Goal: Task Accomplishment & Management: Complete application form

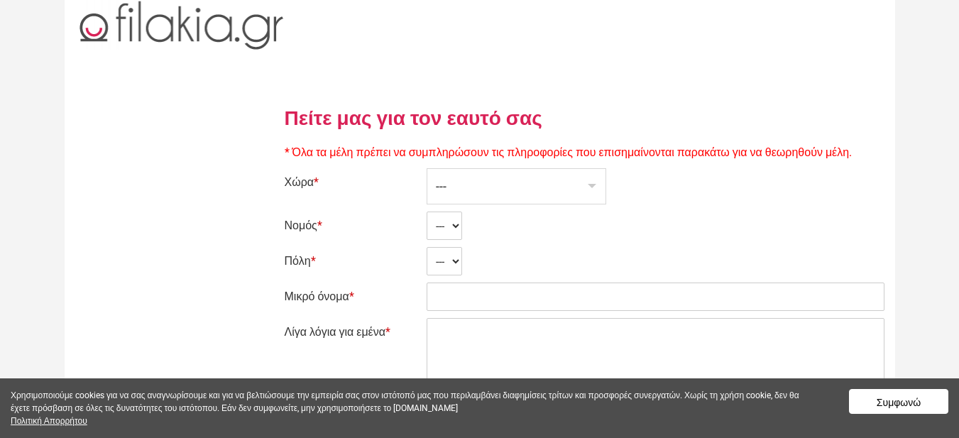
click at [547, 194] on div "---" at bounding box center [516, 186] width 178 height 35
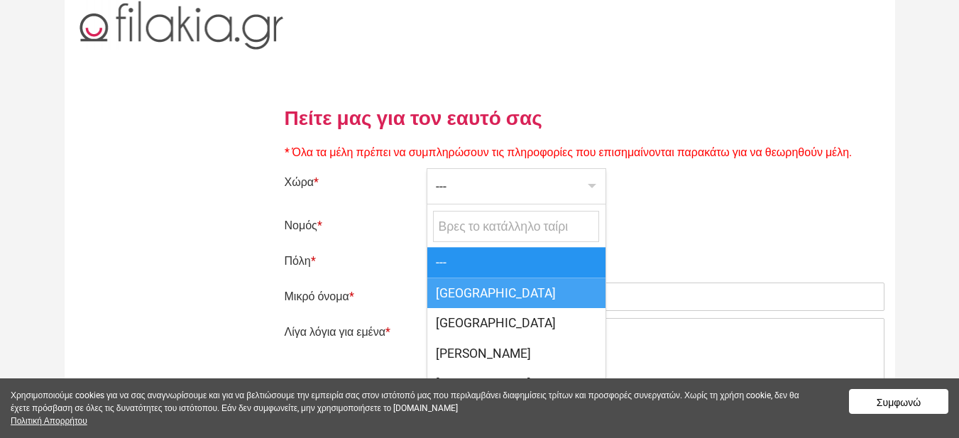
click at [515, 291] on span "[GEOGRAPHIC_DATA]" at bounding box center [516, 292] width 178 height 31
select select "166"
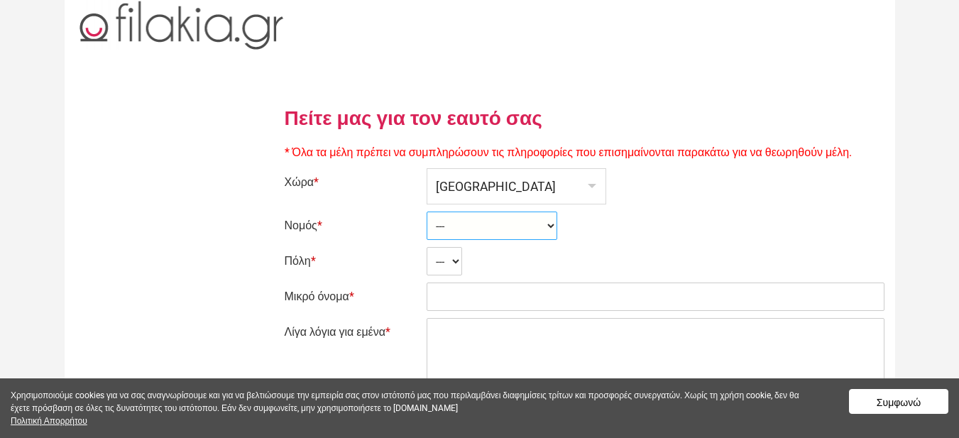
click at [457, 229] on select "--- Ahaia Aitolía kai Akarnanía Argolis Arkadía Árta Attikí Áyion Óros Dodekáni…" at bounding box center [491, 225] width 131 height 28
select select "2153"
click at [426, 211] on select "--- Ahaia Aitolía kai Akarnanía Argolis Arkadía Árta Attikí Áyion Óros Dodekáni…" at bounding box center [491, 225] width 131 height 28
click at [476, 258] on select "--- Análipsis Anissarás Arkalokhórion Asímion Auyenikí Ayía Eiríni Ayía Varvára…" at bounding box center [501, 261] width 151 height 28
select select "26871"
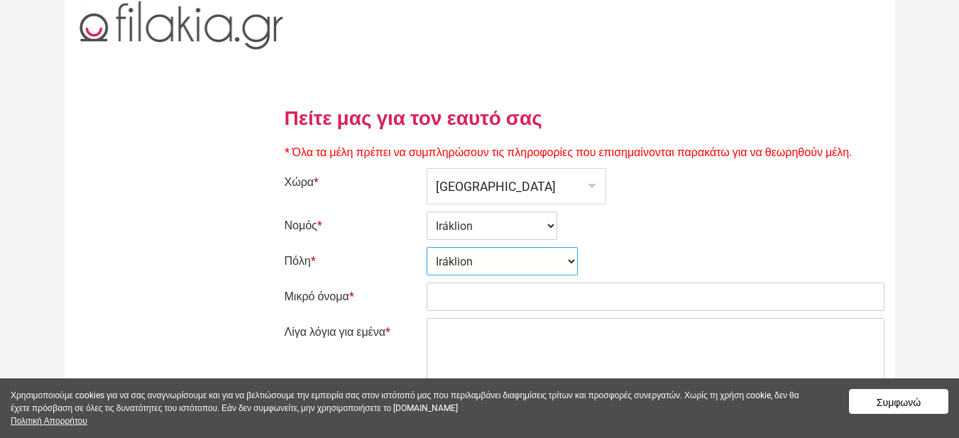
click at [426, 247] on select "--- Análipsis Anissarás Arkalokhórion Asímion Auyenikí Ayía Eiríni Ayía Varvára…" at bounding box center [501, 261] width 151 height 28
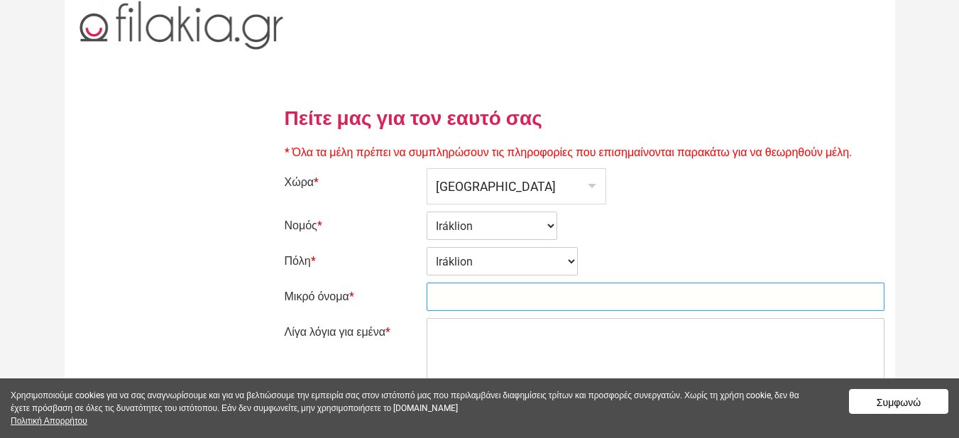
click at [470, 295] on input "Μικρό όνομα *" at bounding box center [655, 296] width 458 height 28
type input "Costas"
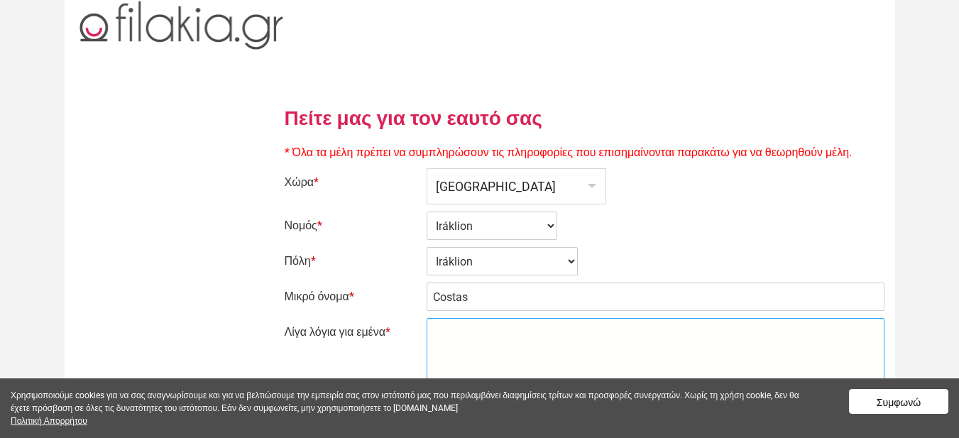
click at [537, 333] on textarea "Λίγα λόγια για εμένα *" at bounding box center [655, 353] width 458 height 71
click at [917, 400] on button "Συμφωνώ" at bounding box center [898, 401] width 99 height 25
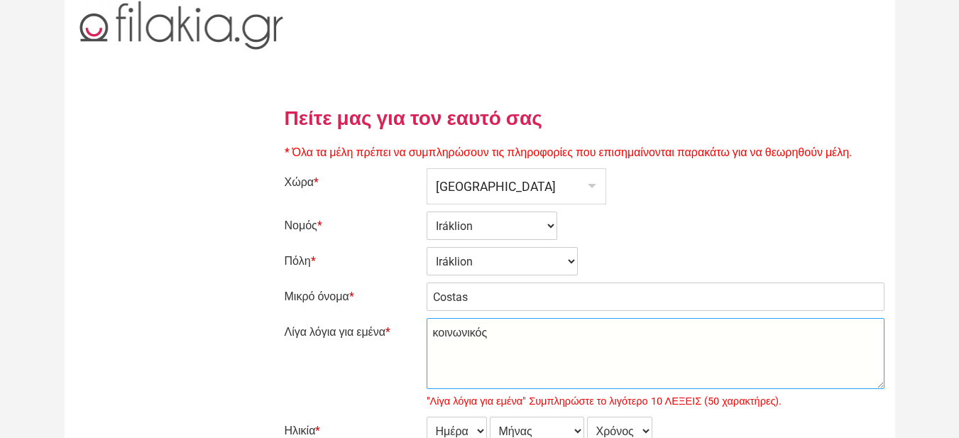
click at [463, 365] on textarea "κοινωνικός" at bounding box center [655, 353] width 458 height 71
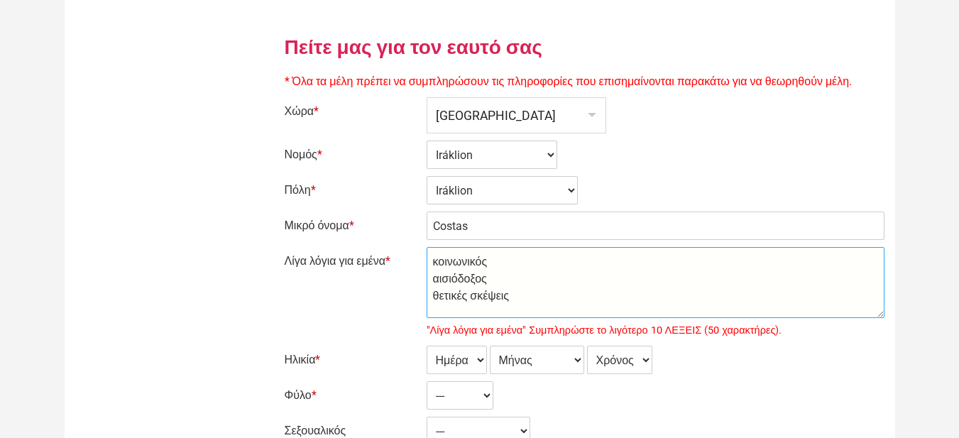
type textarea "κοινωνικός αισιόδοξος θετικές σκέψεις"
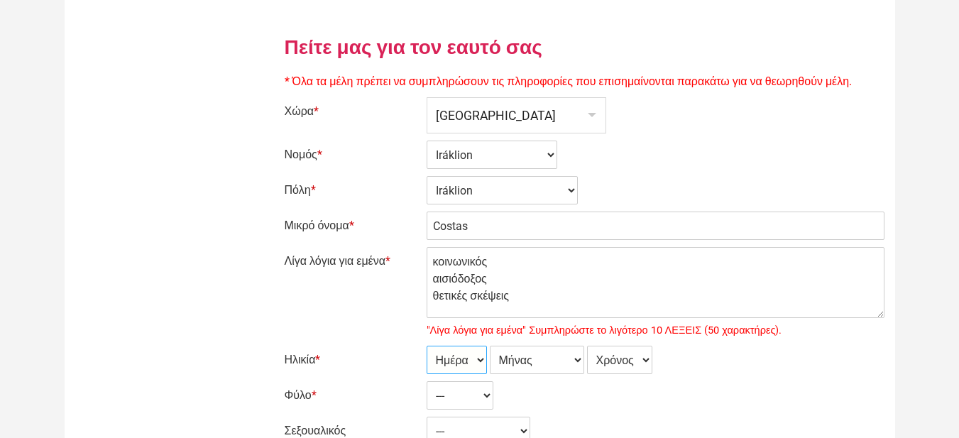
click at [480, 358] on select "Ημέρα 1 2 3 4 5 6 7 8 9 10 11 12 13 14 15 16 17 18 19 20 21 22 23 24 25 26 27 2…" at bounding box center [456, 360] width 60 height 28
select select "30"
click at [426, 346] on select "Ημέρα 1 2 3 4 5 6 7 8 9 10 11 12 13 14 15 16 17 18 19 20 21 22 23 24 25 26 27 2…" at bounding box center [456, 360] width 60 height 28
click at [523, 353] on select "Μήνας Ιανουάριος Φεβρουάριος Μάρτιος Απρίλιος Μάιος Ιούνιος Ιούλιος Αύγουστος Σ…" at bounding box center [537, 360] width 94 height 28
select select "11"
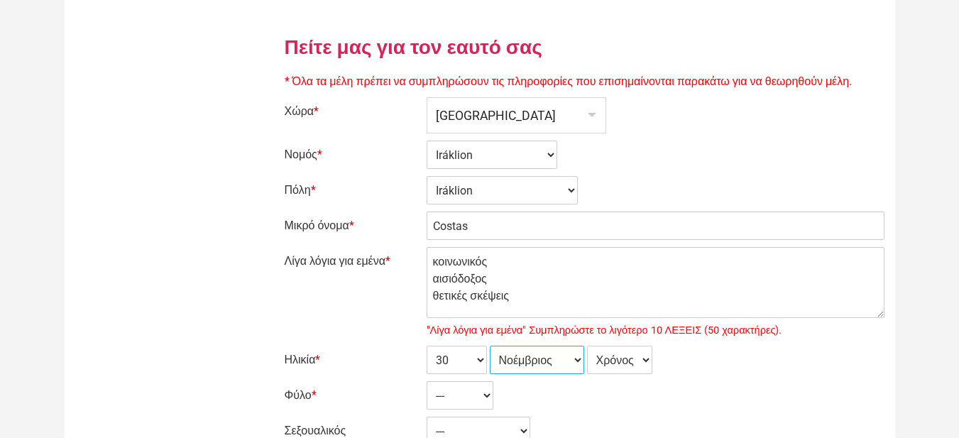
click at [490, 346] on select "Μήνας Ιανουάριος Φεβρουάριος Μάρτιος Απρίλιος Μάιος Ιούνιος Ιούλιος Αύγουστος Σ…" at bounding box center [537, 360] width 94 height 28
click at [621, 355] on select "Χρόνος 2007 2006 2005 2004 2003 2002 2001 2000 1999 1998 1997 1996 1995 1994 19…" at bounding box center [619, 360] width 65 height 28
select select "1972"
click at [589, 346] on select "Χρόνος 2007 2006 2005 2004 2003 2002 2001 2000 1999 1998 1997 1996 1995 1994 19…" at bounding box center [619, 360] width 65 height 28
click at [448, 398] on select "--- Γυναίκα Ανδρας" at bounding box center [459, 395] width 67 height 28
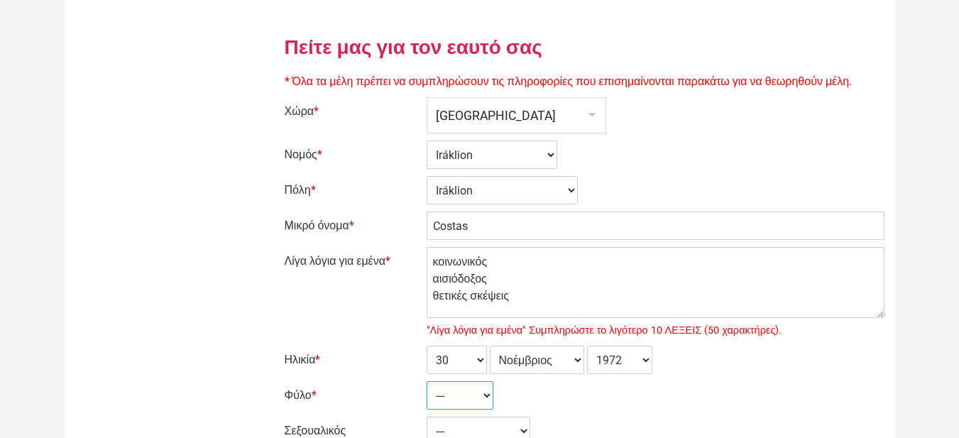
select select "2"
click at [426, 381] on select "--- Γυναίκα Ανδρας" at bounding box center [459, 395] width 67 height 28
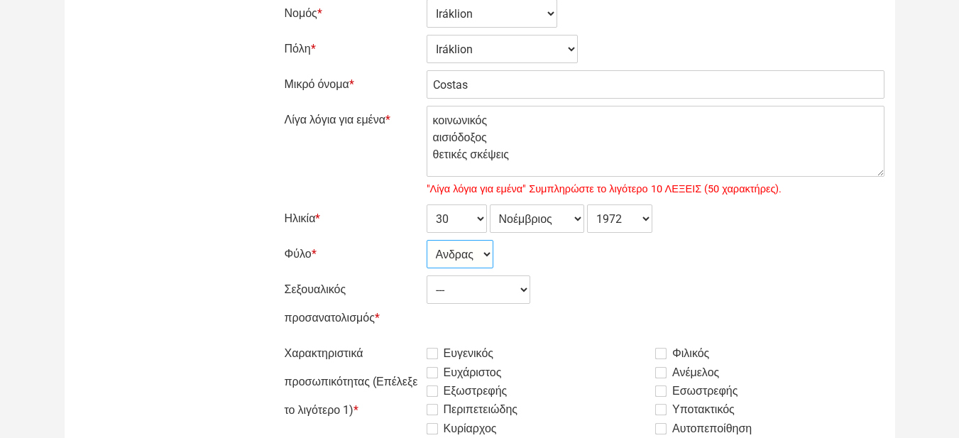
scroll to position [213, 0]
click at [468, 282] on select "--- Ετερόφυλος Αμφιφυλόφιλος Γκέι Λεσβία" at bounding box center [478, 289] width 104 height 28
select select "1"
click at [426, 275] on select "--- Ετερόφυλος Αμφιφυλόφιλος Γκέι Λεσβία" at bounding box center [478, 289] width 104 height 28
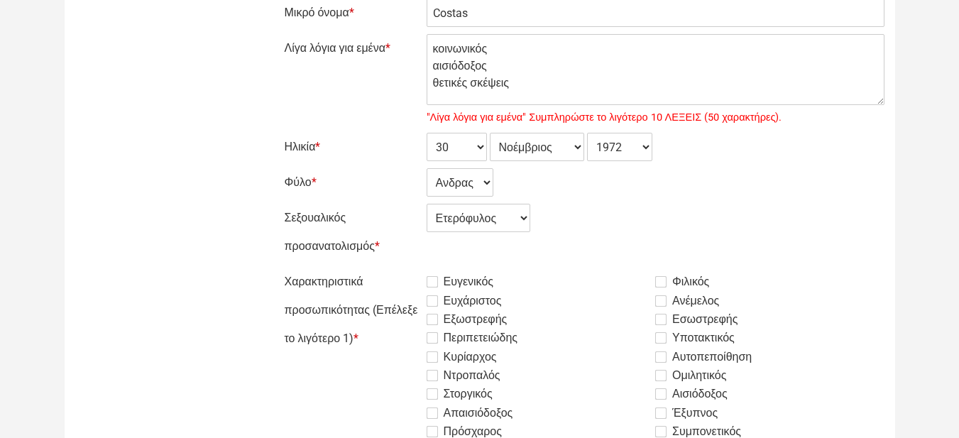
click at [434, 281] on label "Ευγενικός" at bounding box center [459, 281] width 67 height 17
click at [391, 268] on input "Ευγενικός" at bounding box center [391, 268] width 0 height 0
click at [434, 294] on label "Ευχάριστος" at bounding box center [463, 300] width 75 height 17
click at [391, 268] on input "Ευχάριστος" at bounding box center [391, 268] width 0 height 0
click at [436, 317] on label "Εξωστρεφής" at bounding box center [466, 319] width 81 height 17
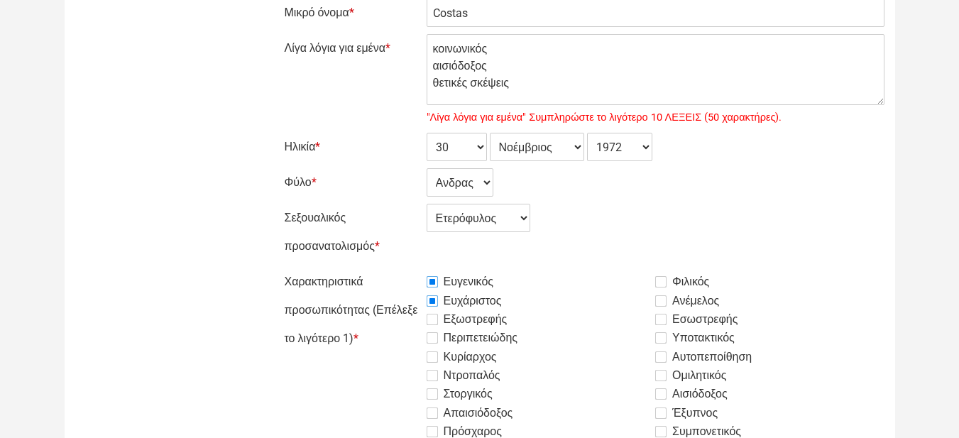
click at [391, 268] on input "Εξωστρεφής" at bounding box center [391, 268] width 0 height 0
click at [434, 335] on label "Περιπετειώδης" at bounding box center [472, 337] width 92 height 17
click at [391, 268] on input "Περιπετειώδης" at bounding box center [391, 268] width 0 height 0
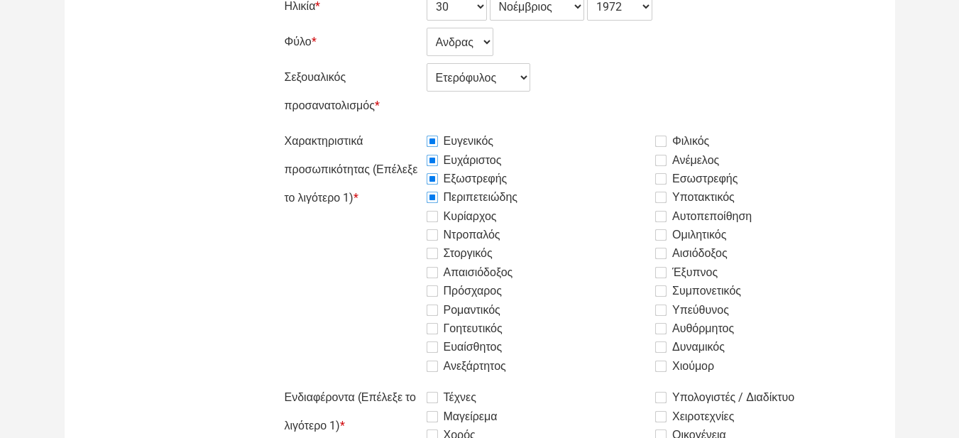
scroll to position [426, 0]
click at [437, 308] on label "Ρομαντικός" at bounding box center [463, 308] width 74 height 17
click at [391, 126] on input "Ρομαντικός" at bounding box center [391, 126] width 0 height 0
click at [444, 342] on label "Ευαίσθητος" at bounding box center [464, 345] width 76 height 17
click at [391, 126] on input "Ευαίσθητος" at bounding box center [391, 126] width 0 height 0
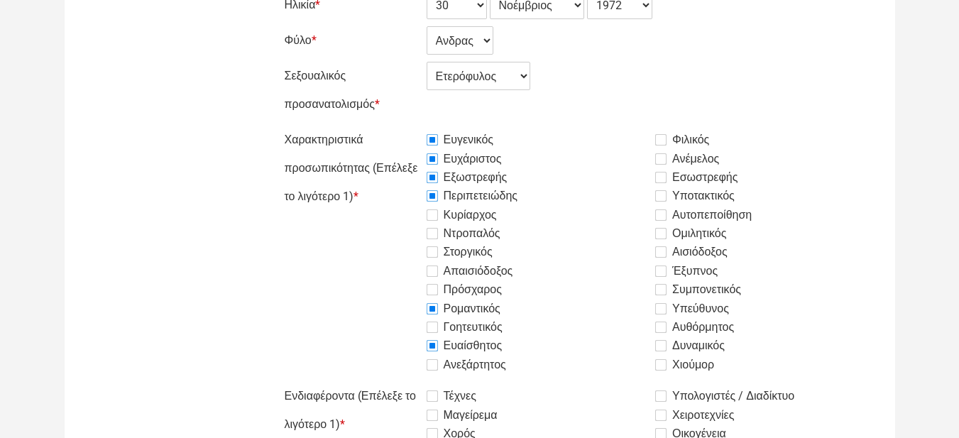
click at [441, 359] on label "Ανεξάρτητος" at bounding box center [465, 364] width 79 height 17
click at [391, 126] on input "Ανεξάρτητος" at bounding box center [391, 126] width 0 height 0
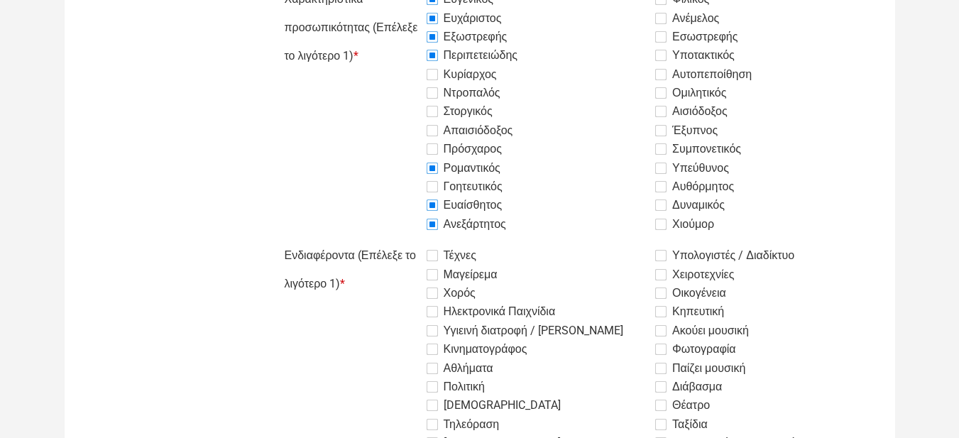
scroll to position [568, 0]
click at [440, 251] on label "Τέχνες" at bounding box center [451, 254] width 50 height 17
click at [391, 240] on input "Τέχνες" at bounding box center [391, 240] width 0 height 0
click at [435, 275] on label "Μαγείρεμα" at bounding box center [461, 273] width 71 height 17
click at [391, 240] on input "Μαγείρεμα" at bounding box center [391, 240] width 0 height 0
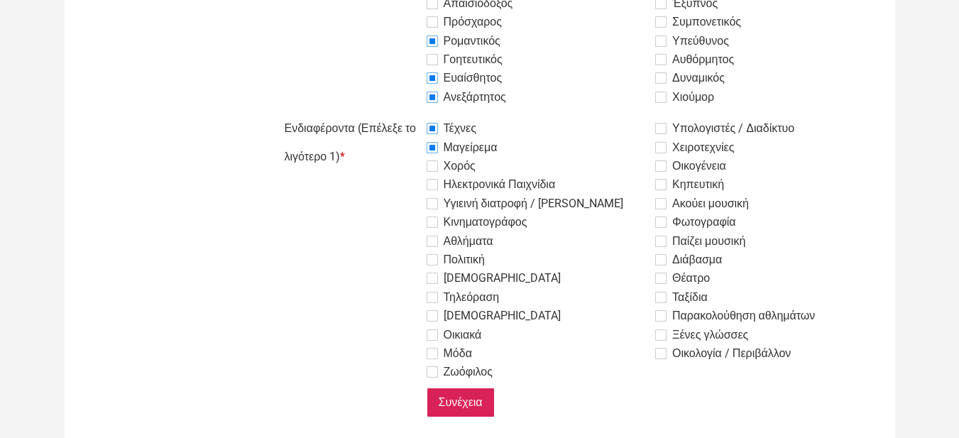
scroll to position [710, 0]
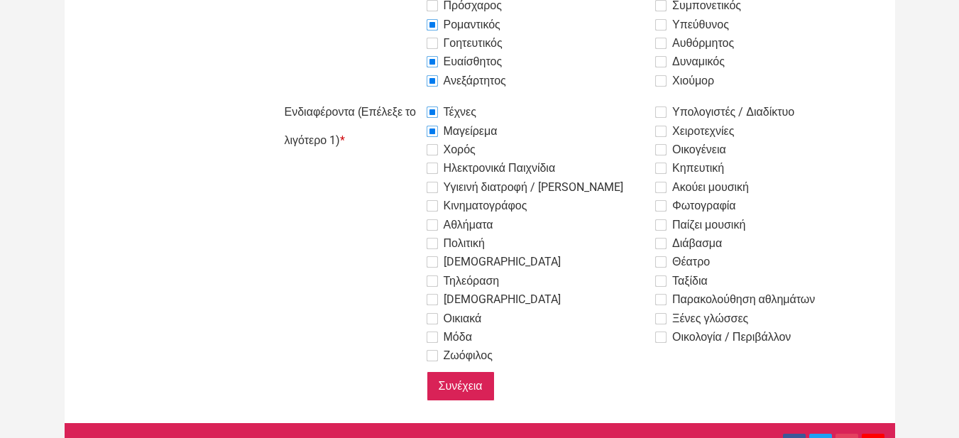
click at [429, 208] on label "Κινηματογράφος" at bounding box center [476, 205] width 101 height 17
click at [391, 98] on input "Κινηματογράφος" at bounding box center [391, 98] width 0 height 0
drag, startPoint x: 447, startPoint y: 351, endPoint x: 529, endPoint y: 343, distance: 82.7
click at [448, 351] on label "Ζωόφιλος" at bounding box center [459, 355] width 66 height 17
click at [391, 98] on input "Ζωόφιλος" at bounding box center [391, 98] width 0 height 0
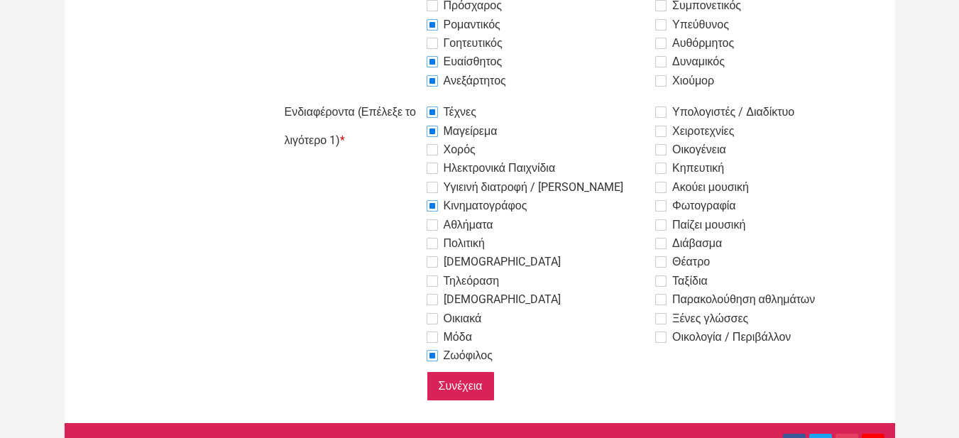
click at [696, 263] on label "Θέατρο" at bounding box center [682, 261] width 55 height 17
click at [391, 98] on input "Θέατρο" at bounding box center [391, 98] width 0 height 0
click at [690, 277] on label "Ταξίδια" at bounding box center [681, 280] width 53 height 17
click at [391, 98] on input "Ταξίδια" at bounding box center [391, 98] width 0 height 0
click at [686, 225] on label "Παίζει μουσική" at bounding box center [700, 224] width 90 height 17
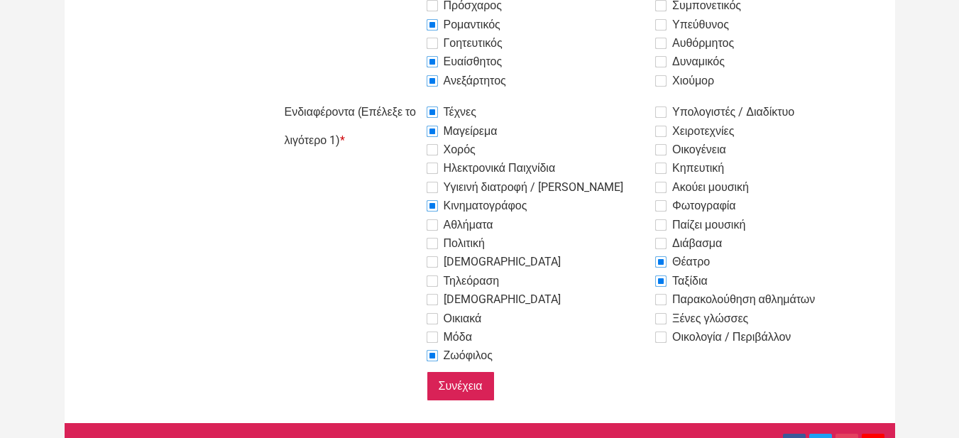
click at [391, 98] on input "Παίζει μουσική" at bounding box center [391, 98] width 0 height 0
click at [688, 184] on label "Ακούει μουσική" at bounding box center [702, 187] width 94 height 17
click at [391, 98] on input "Ακούει μουσική" at bounding box center [391, 98] width 0 height 0
click at [486, 373] on input "Συνέχεια" at bounding box center [460, 386] width 68 height 30
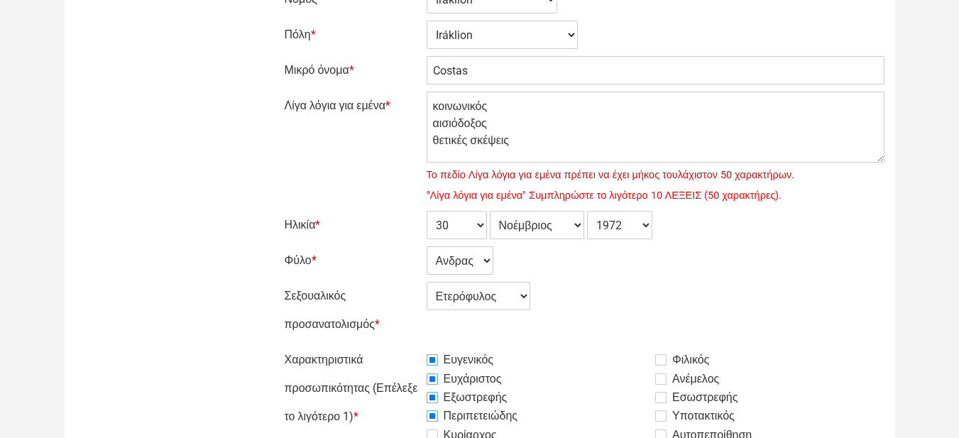
scroll to position [284, 0]
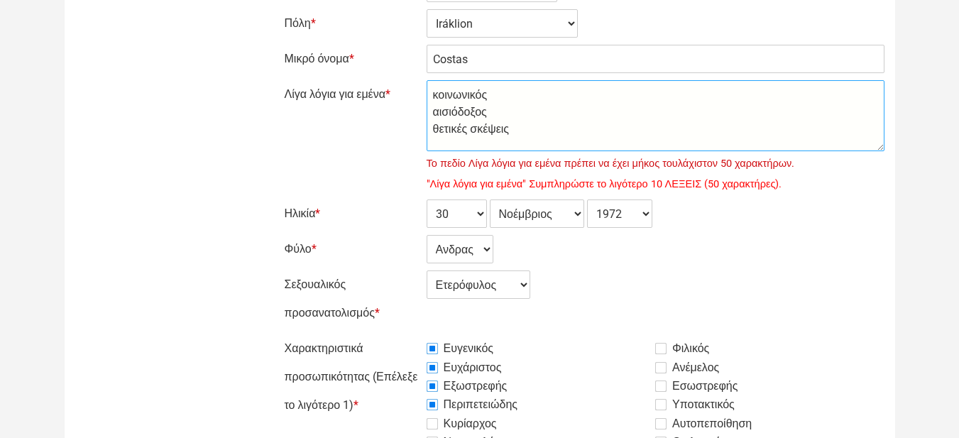
click at [551, 133] on textarea "κοινωνικός αισιόδοξος θετικές σκέψεις" at bounding box center [655, 115] width 458 height 71
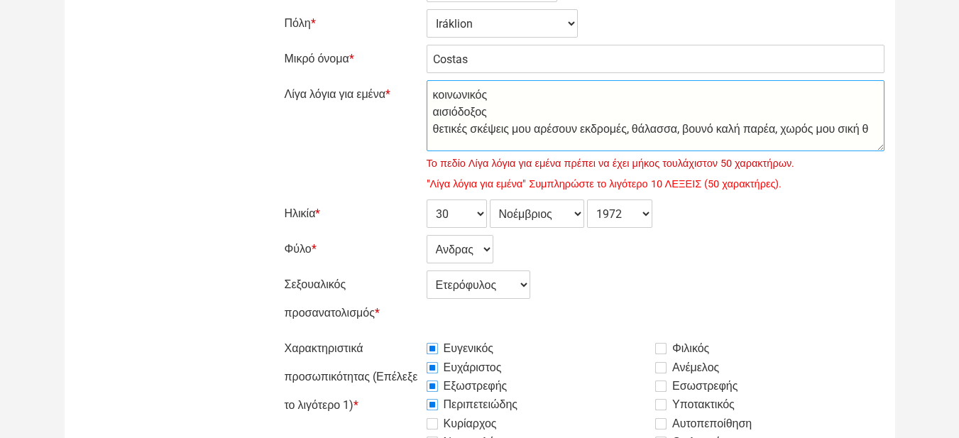
scroll to position [3, 0]
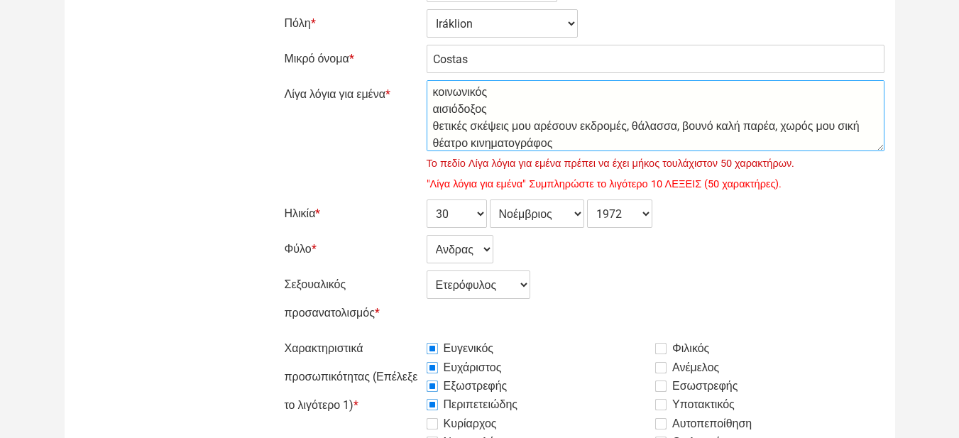
drag, startPoint x: 809, startPoint y: 129, endPoint x: 803, endPoint y: 126, distance: 7.3
click at [803, 126] on textarea "κοινωνικός αισιόδοξος θετικές σκέψεις" at bounding box center [655, 115] width 458 height 71
click at [830, 128] on textarea "κοινωνικός αισιόδοξος θετικές σκέψεις" at bounding box center [655, 115] width 458 height 71
click at [826, 128] on textarea "κοινωνικός αισιόδοξος θετικές σκέψεις" at bounding box center [655, 115] width 458 height 71
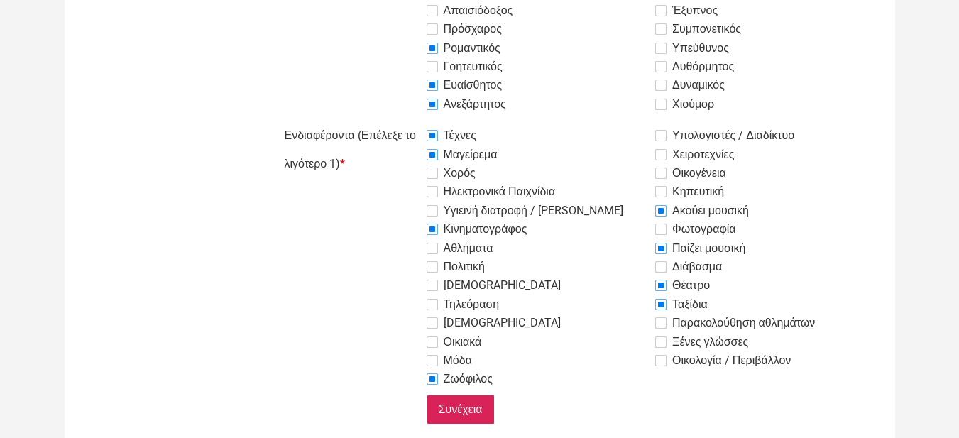
scroll to position [841, 0]
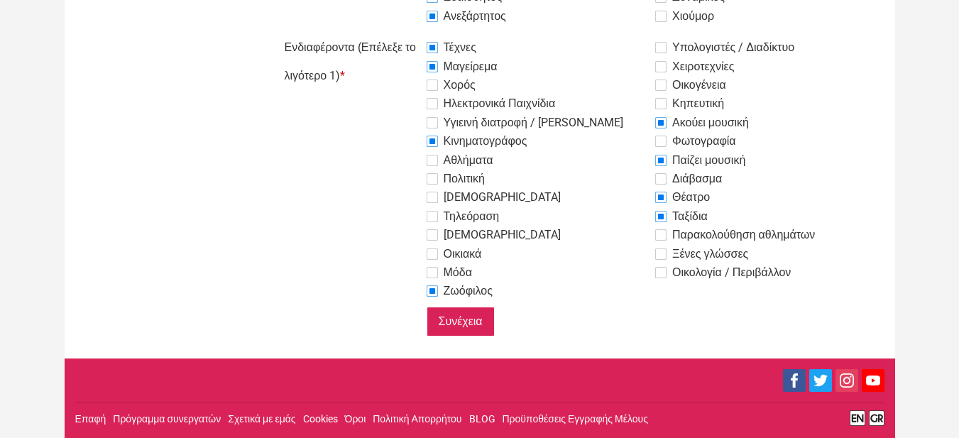
type textarea "κοινωνικός αισιόδοξος θετικές σκέψεις μου αρέσουν εκδρομές, θάλασσα, βουνό καλή…"
click at [449, 322] on input "Συνέχεια" at bounding box center [460, 322] width 68 height 30
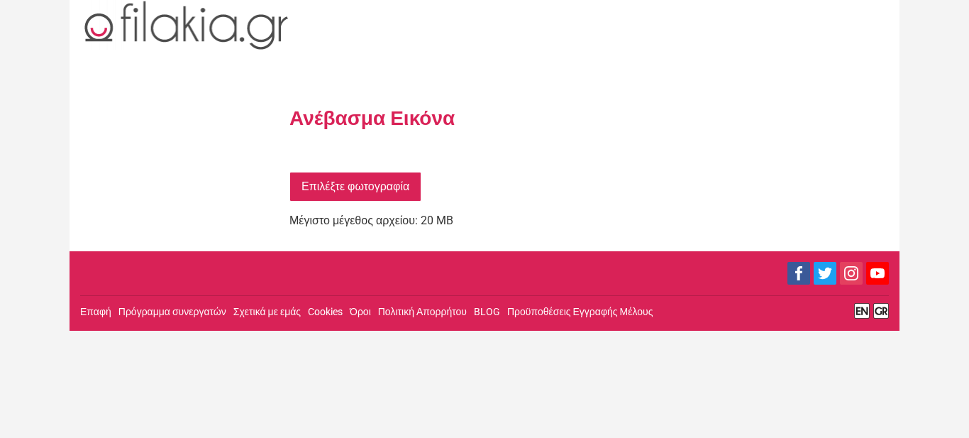
click at [362, 192] on link "Επιλέξτε φωτογραφία" at bounding box center [356, 187] width 132 height 30
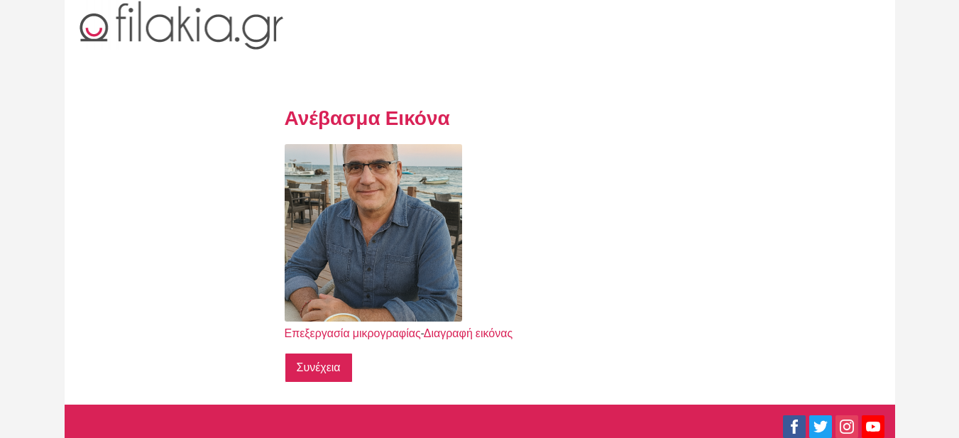
click at [317, 363] on input "Συνέχεια" at bounding box center [319, 368] width 68 height 30
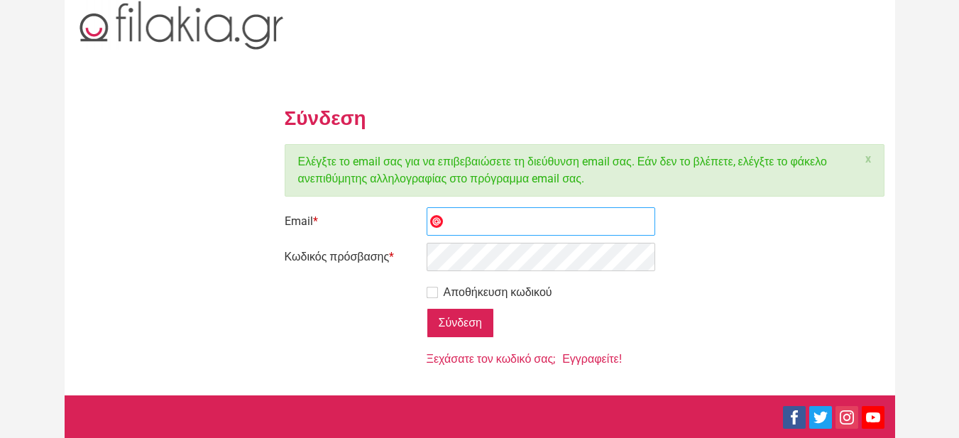
type input "[EMAIL_ADDRESS][DOMAIN_NAME]"
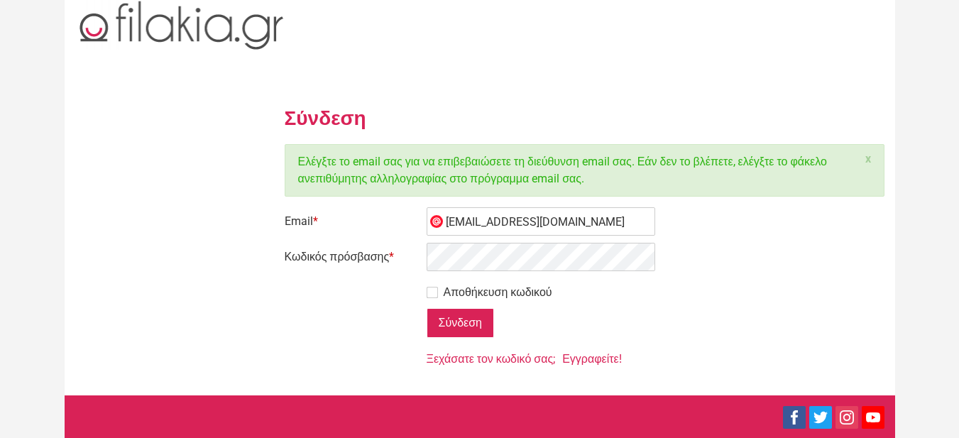
click at [433, 292] on label "Αποθήκευση κωδικού" at bounding box center [489, 292] width 126 height 17
click at [391, 278] on input "Αποθήκευση κωδικού" at bounding box center [391, 278] width 0 height 0
click at [471, 329] on input "Σύνδεση" at bounding box center [459, 323] width 67 height 30
